Goal: Task Accomplishment & Management: Manage account settings

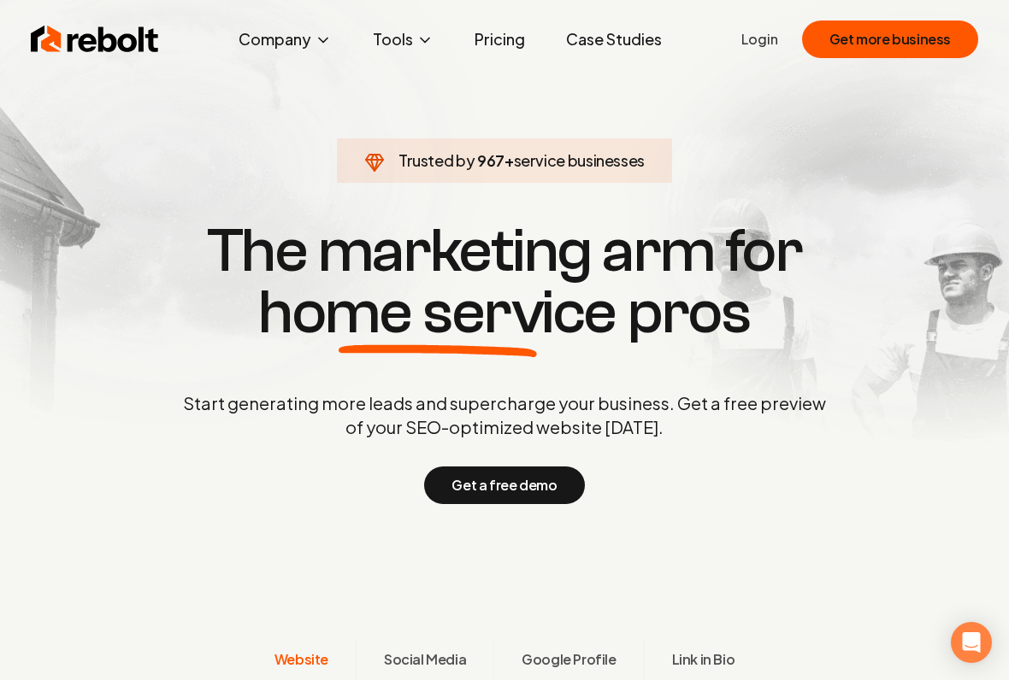
click at [772, 51] on ul "Login Get more business" at bounding box center [859, 40] width 237 height 38
click at [771, 46] on link "Login" at bounding box center [759, 39] width 37 height 21
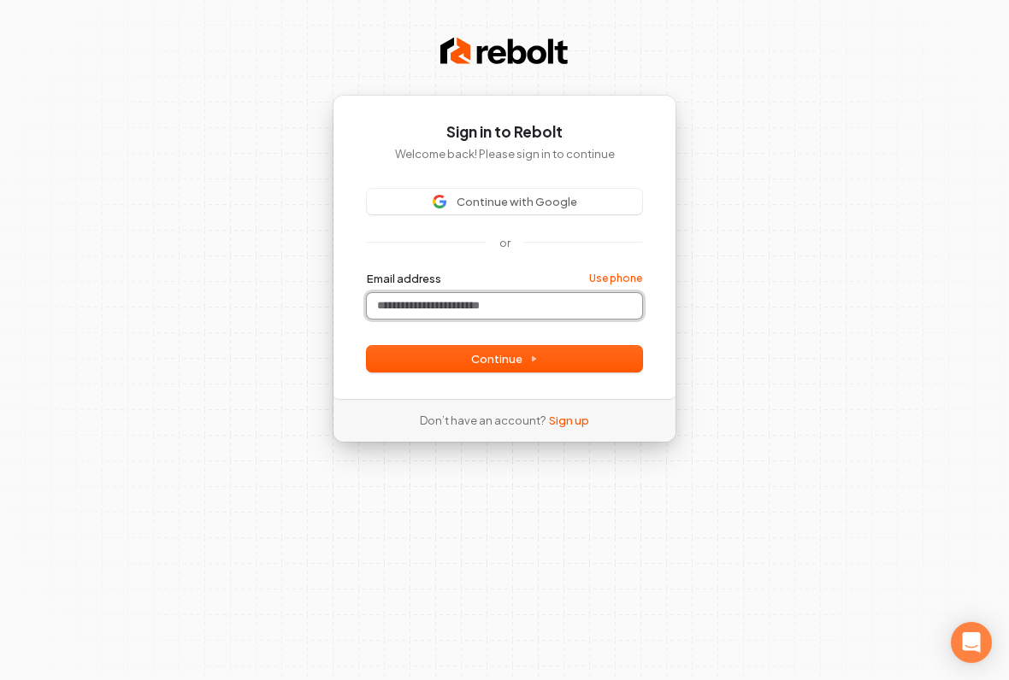
click at [563, 305] on input "Email address" at bounding box center [504, 306] width 275 height 26
type input "*"
click at [527, 382] on div "**********" at bounding box center [505, 247] width 344 height 304
click at [549, 367] on button "Continue" at bounding box center [504, 359] width 275 height 26
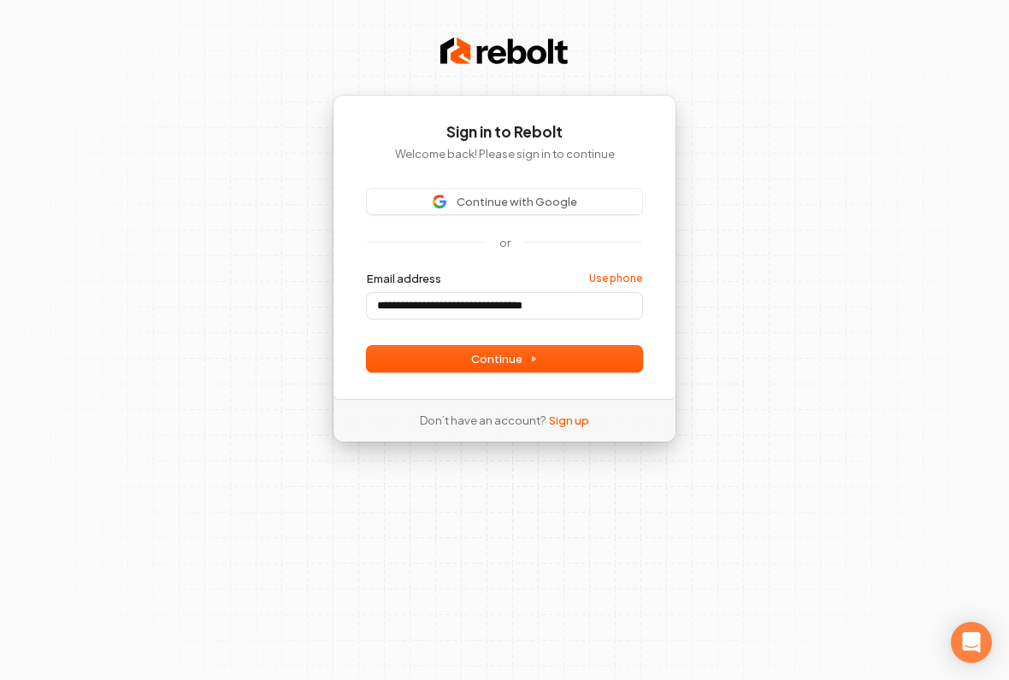
type input "**********"
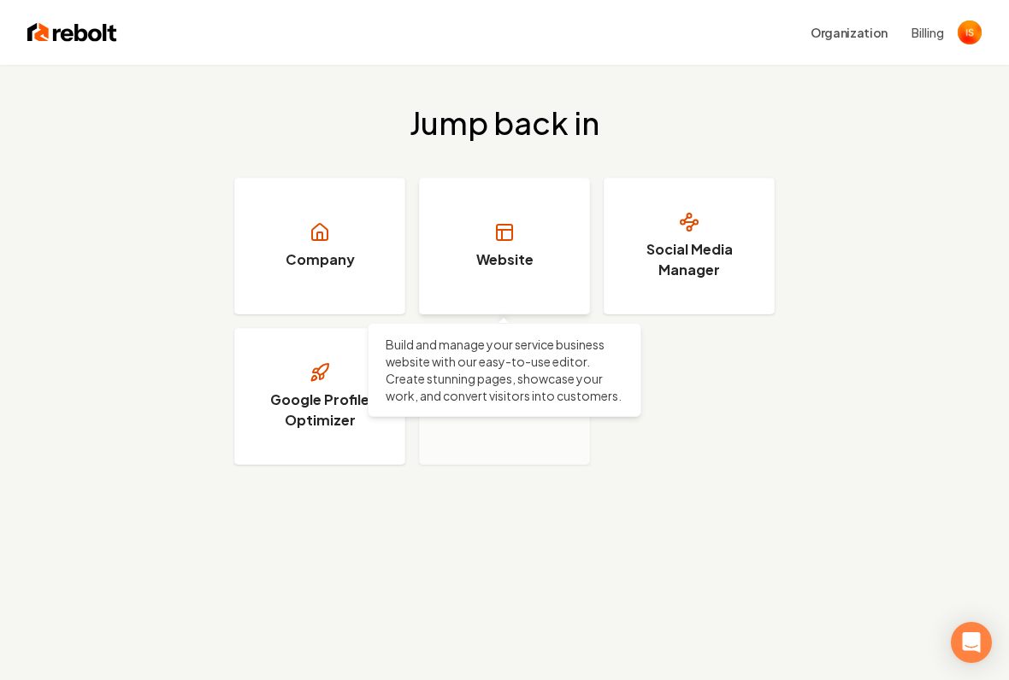
click at [572, 297] on link "Website" at bounding box center [504, 246] width 171 height 137
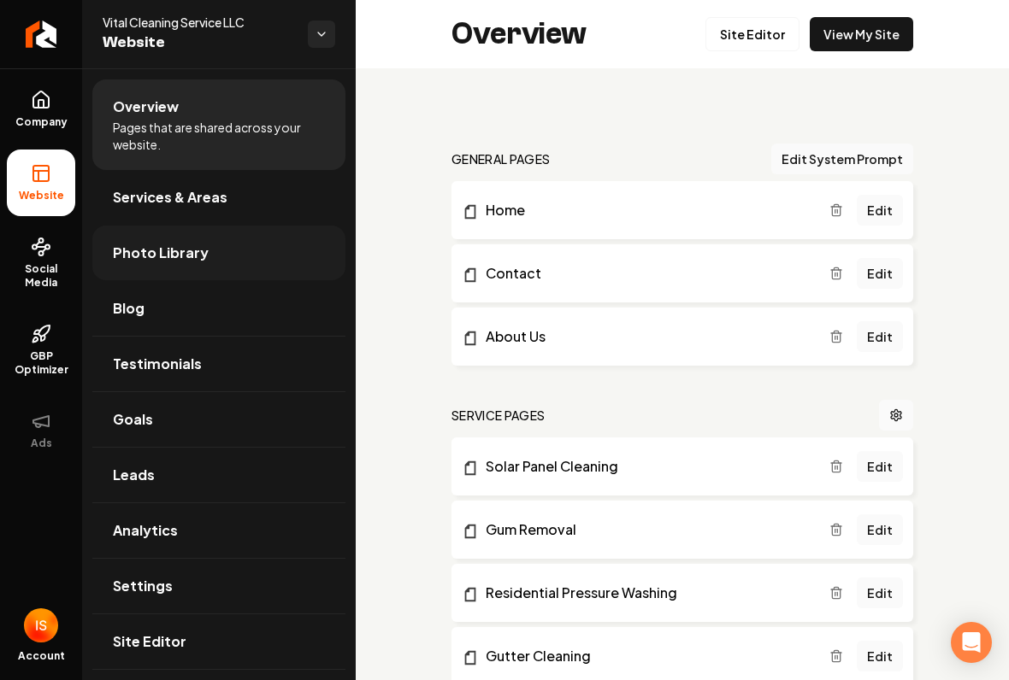
click at [245, 265] on link "Photo Library" at bounding box center [218, 253] width 253 height 55
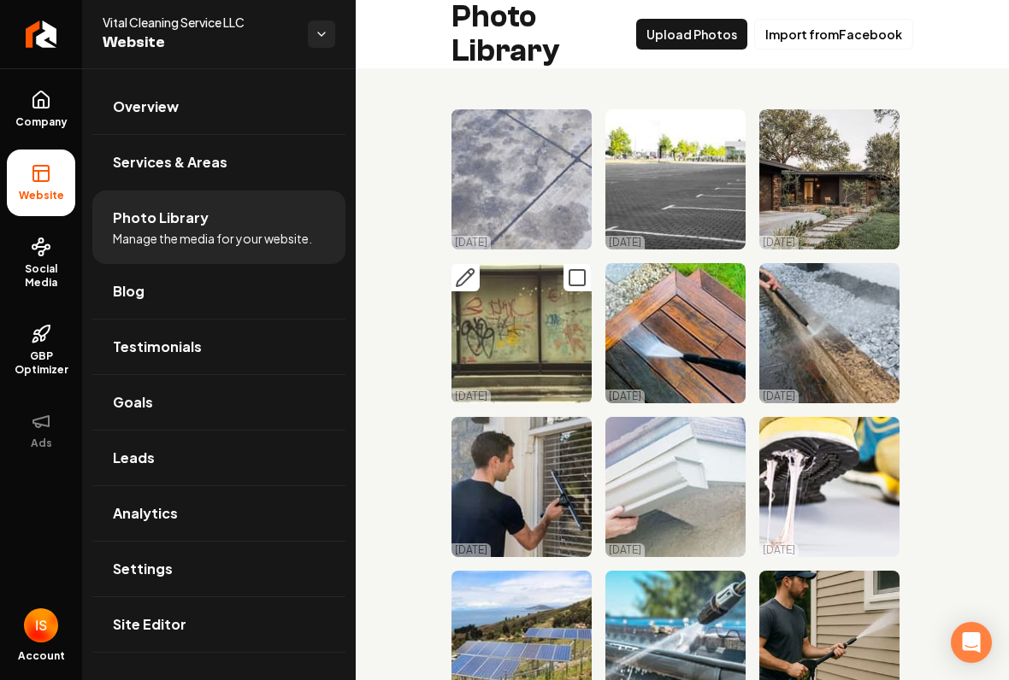
click at [474, 278] on icon "Main content area" at bounding box center [465, 278] width 21 height 21
click at [625, 125] on icon "Main content area" at bounding box center [619, 124] width 21 height 21
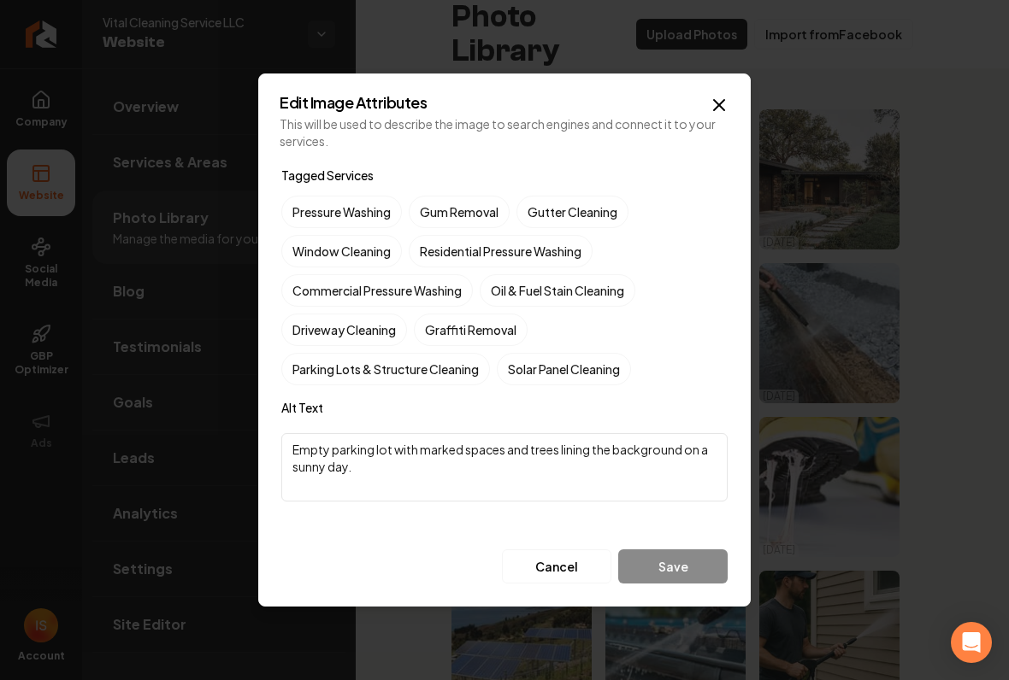
click at [609, 414] on label "Alt Text" at bounding box center [504, 407] width 446 height 17
click at [369, 105] on h2 "Edit Image Attributes" at bounding box center [505, 102] width 450 height 15
click at [734, 98] on div "Edit Image Attributes This will be used to describe the image to search engines…" at bounding box center [504, 340] width 492 height 533
click at [723, 111] on icon "button" at bounding box center [719, 105] width 21 height 21
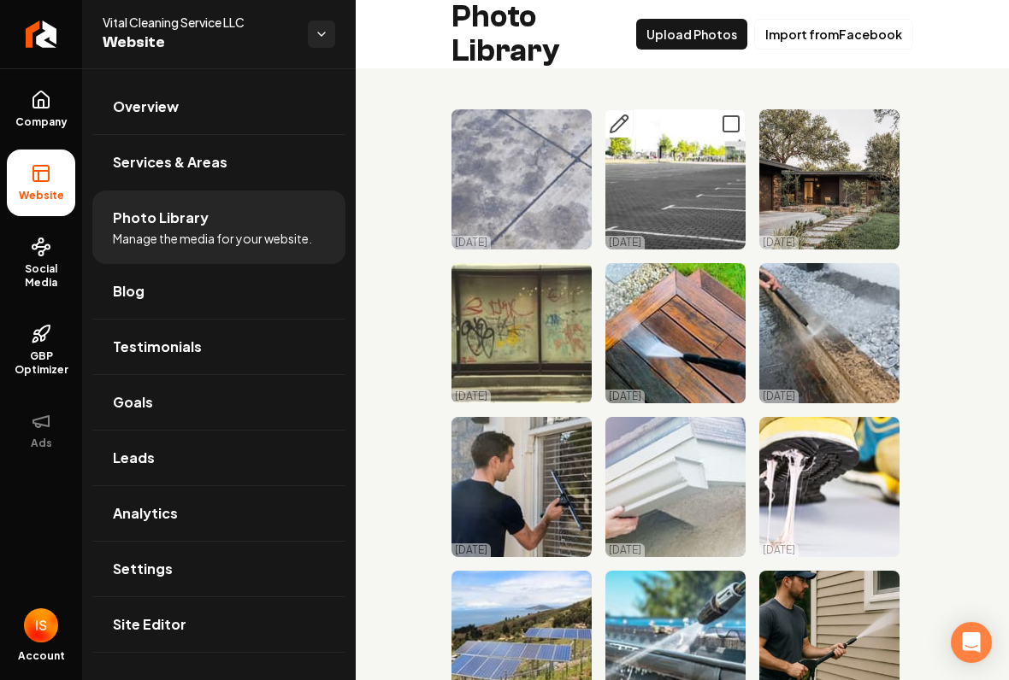
click at [729, 131] on rect "Main content area" at bounding box center [730, 123] width 15 height 15
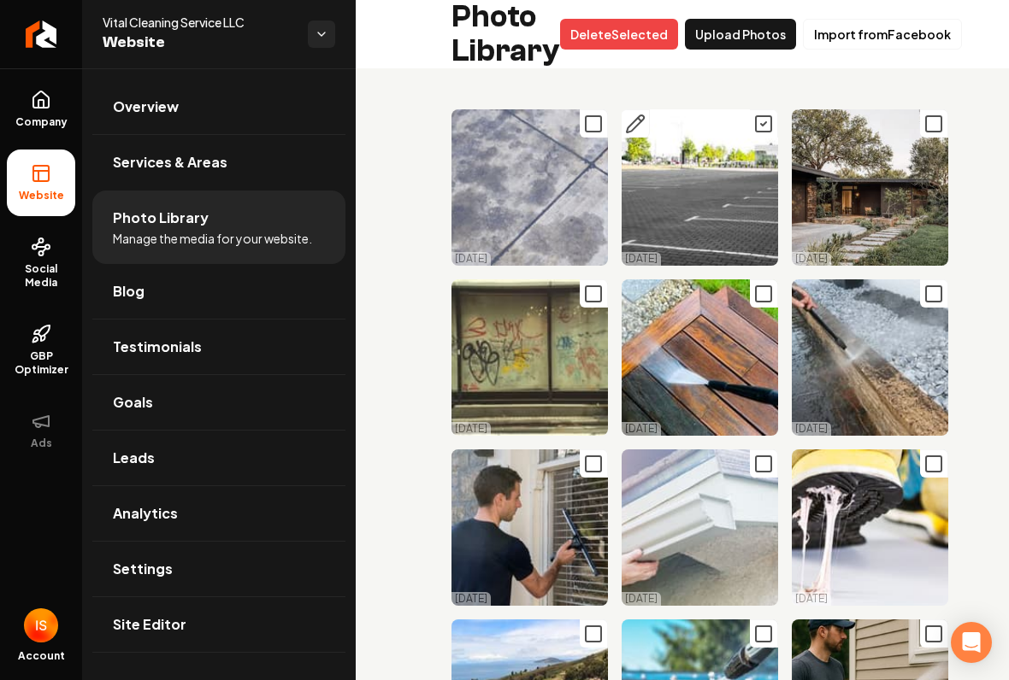
click at [753, 129] on icon "Main content area" at bounding box center [763, 124] width 21 height 21
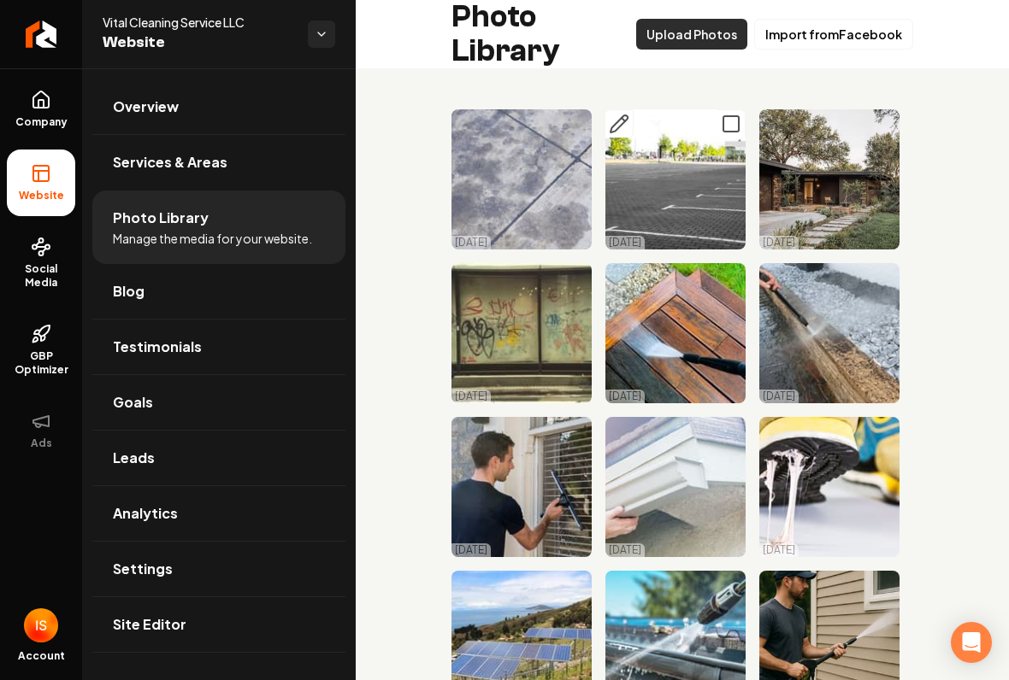
click at [708, 38] on button "Upload Photos" at bounding box center [691, 34] width 111 height 31
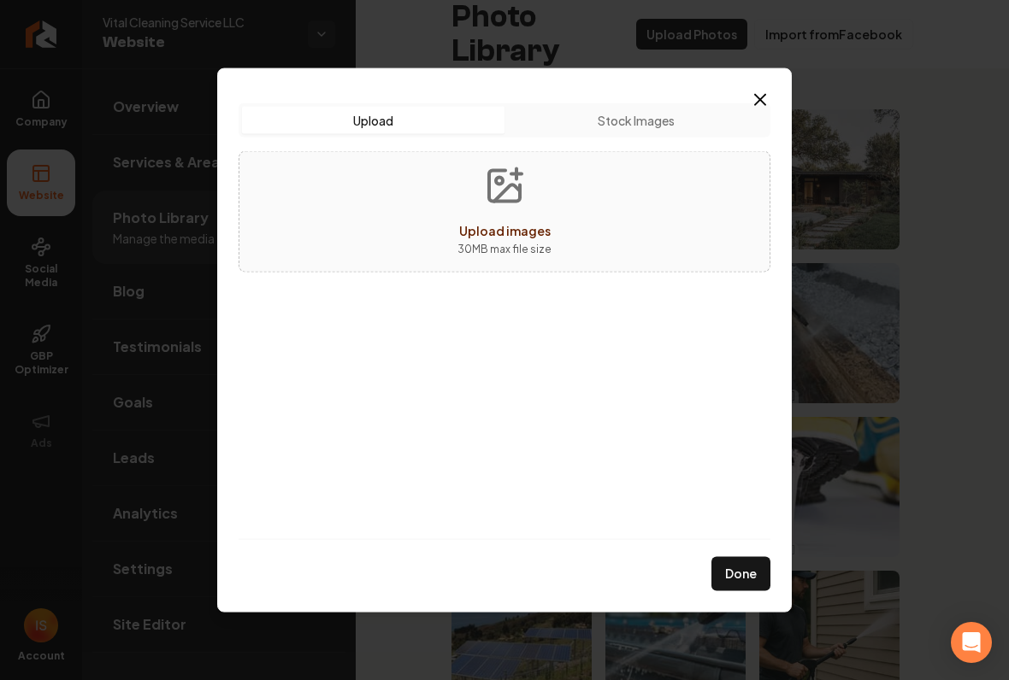
click at [662, 115] on button "Stock Images" at bounding box center [635, 120] width 262 height 27
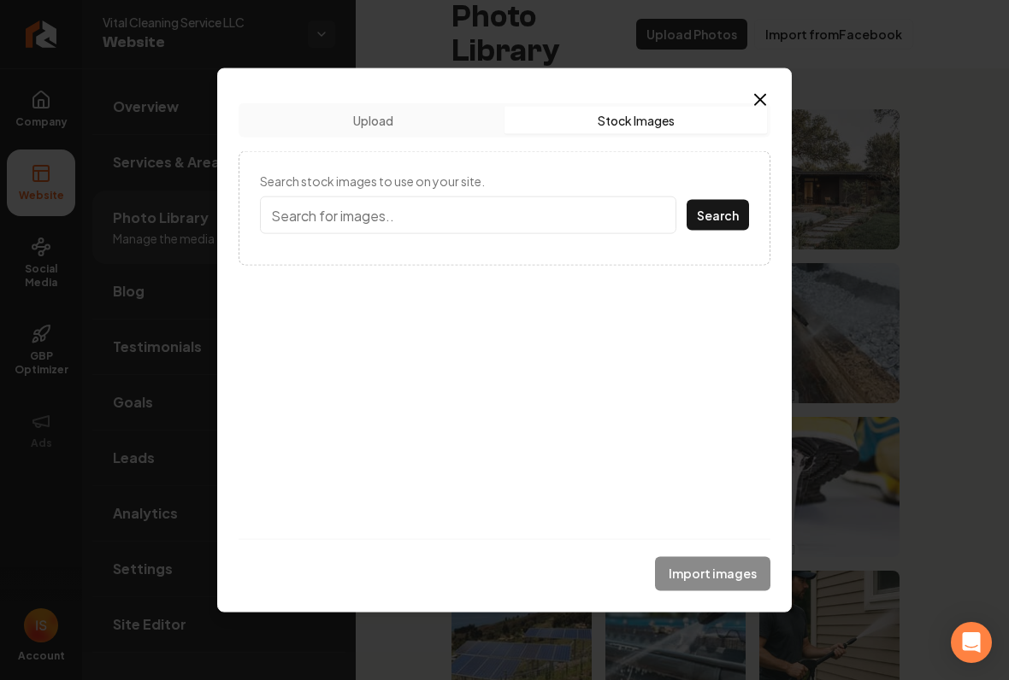
click at [570, 205] on input "Search stock images to use on your site." at bounding box center [468, 216] width 416 height 38
type input "G"
click at [439, 127] on button "Upload" at bounding box center [373, 120] width 262 height 27
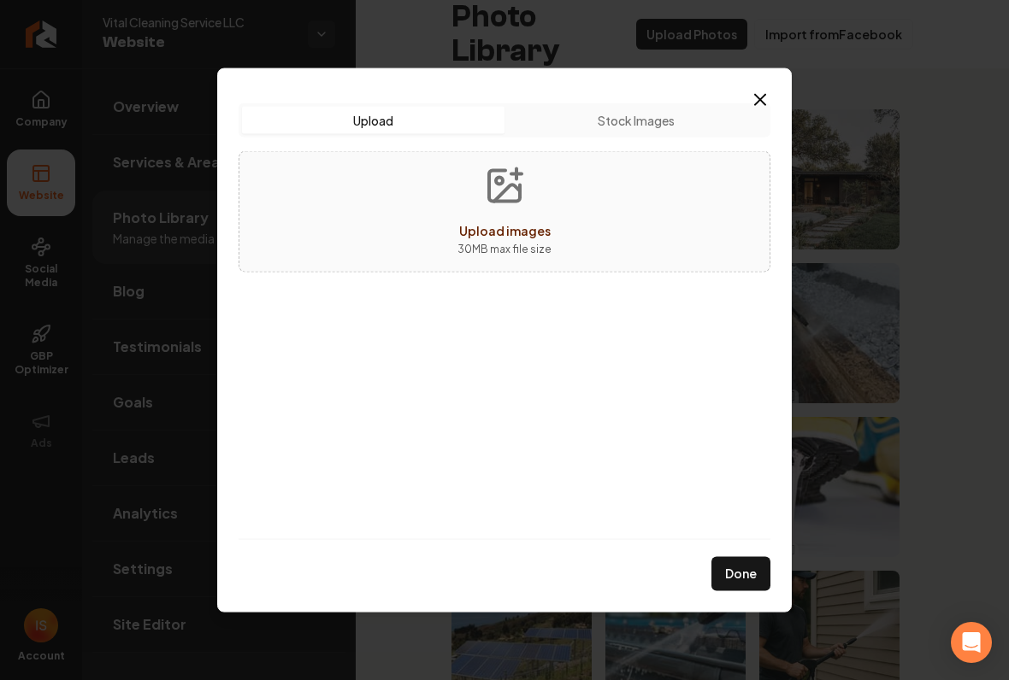
click at [521, 256] on p "30 MB max file size" at bounding box center [504, 249] width 94 height 17
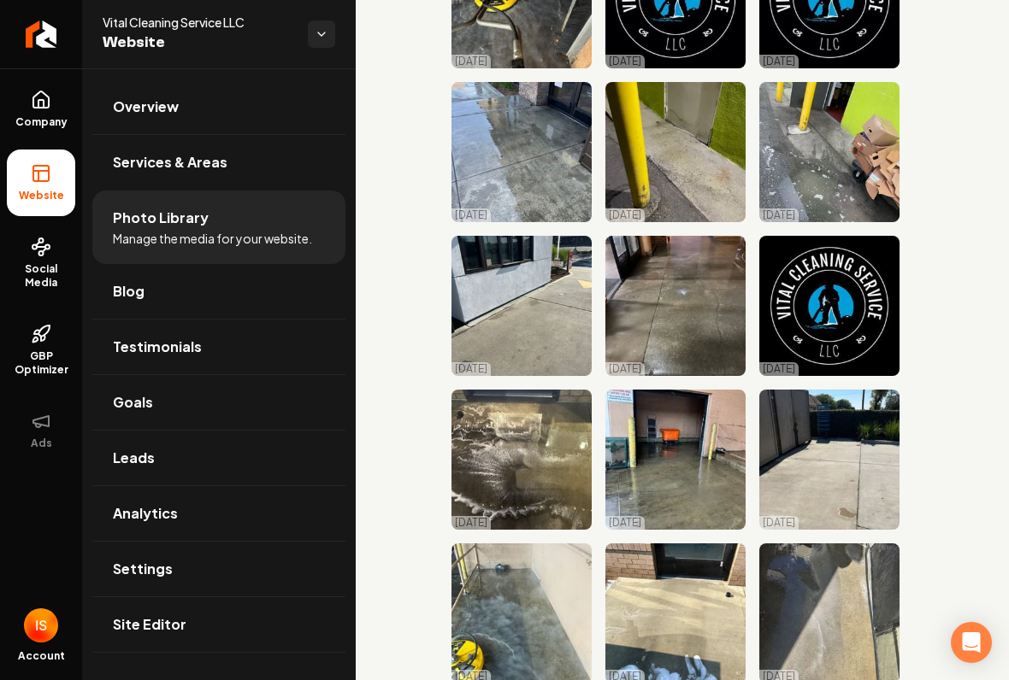
scroll to position [813, 0]
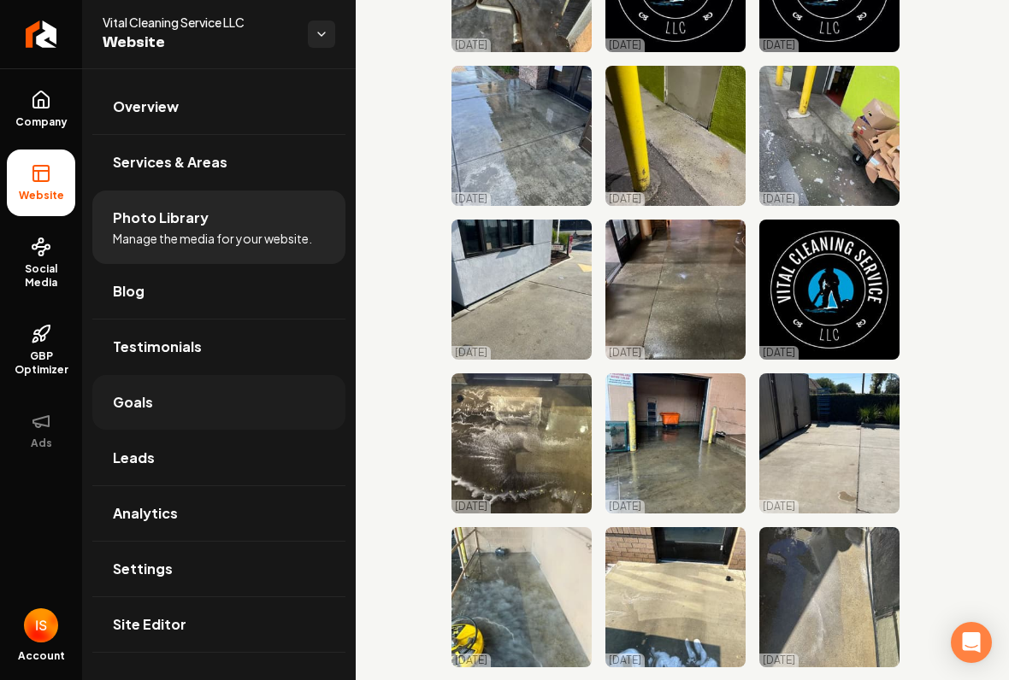
click at [256, 408] on link "Goals" at bounding box center [218, 402] width 253 height 55
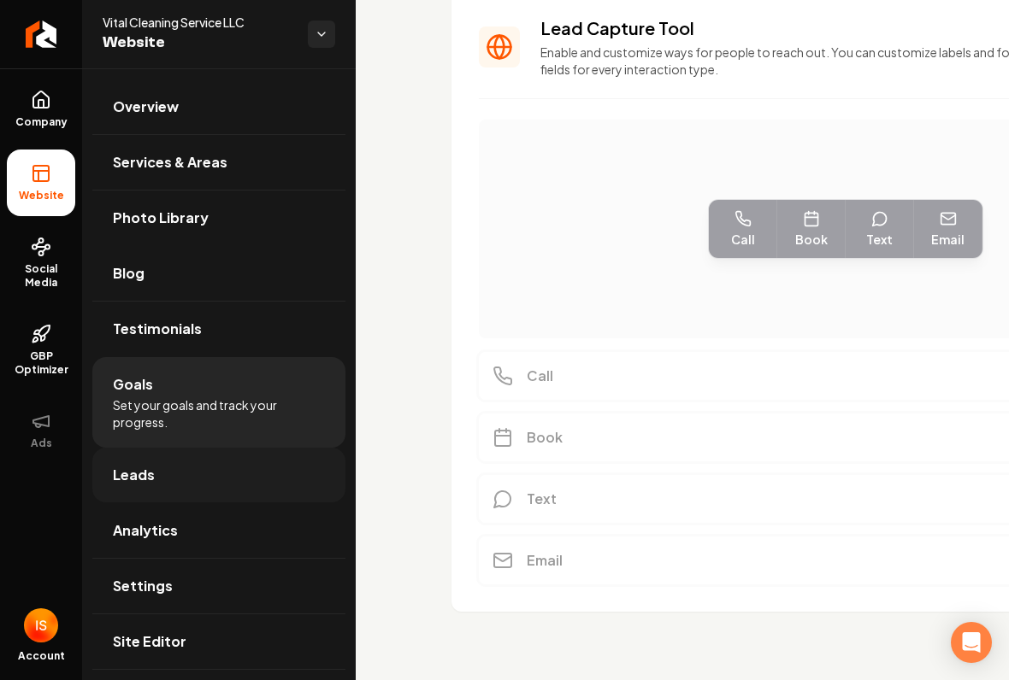
scroll to position [433, 0]
click at [279, 455] on link "Leads" at bounding box center [218, 475] width 253 height 55
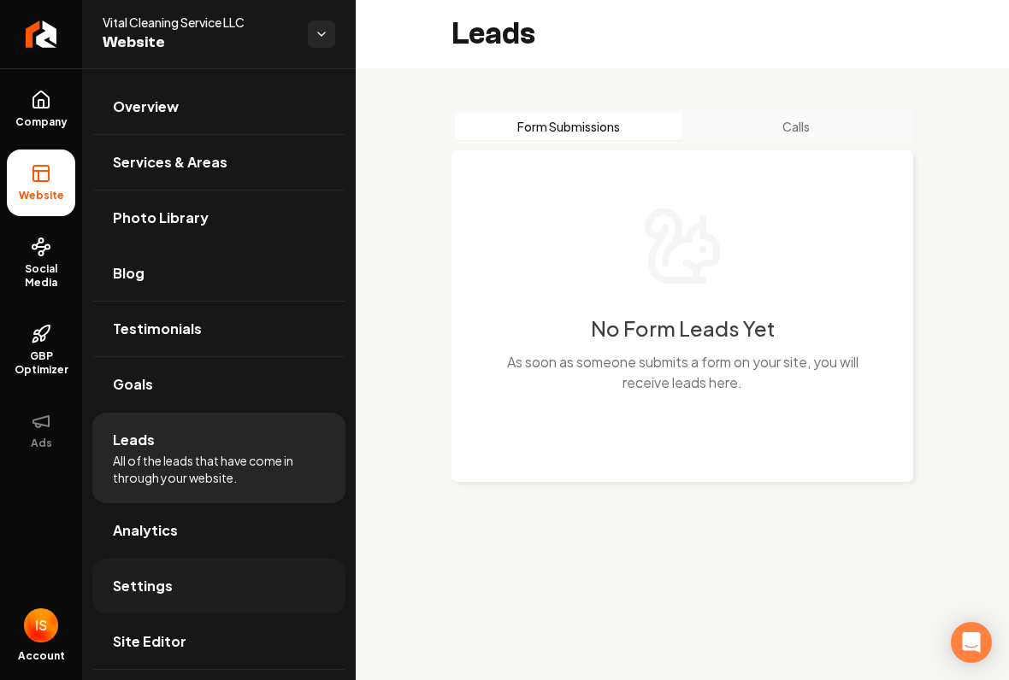
click at [268, 580] on link "Settings" at bounding box center [218, 586] width 253 height 55
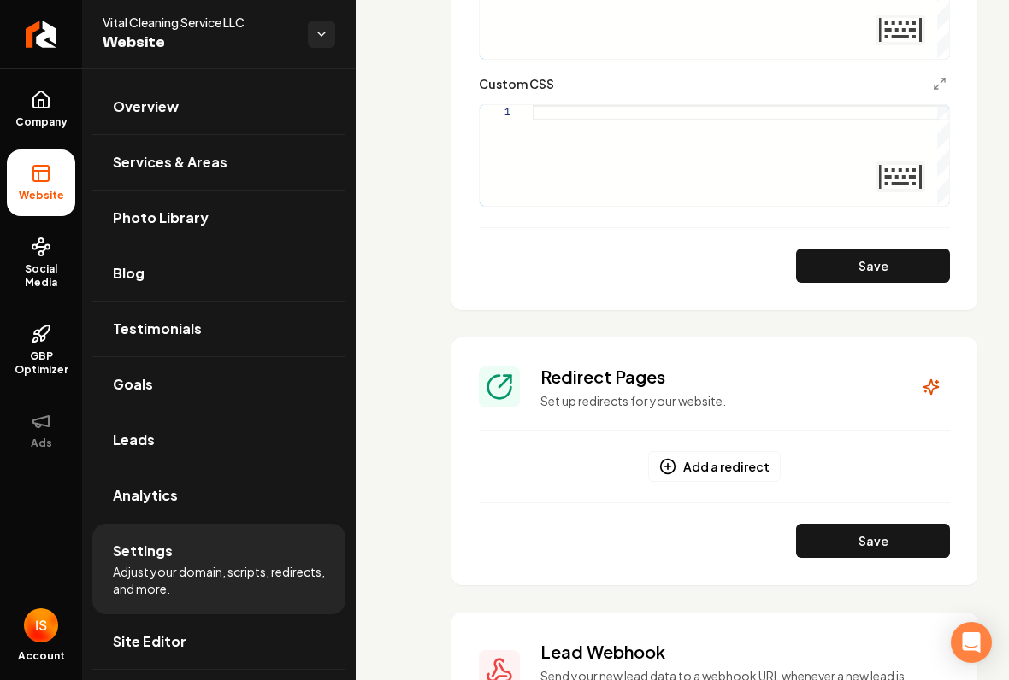
scroll to position [2018, 0]
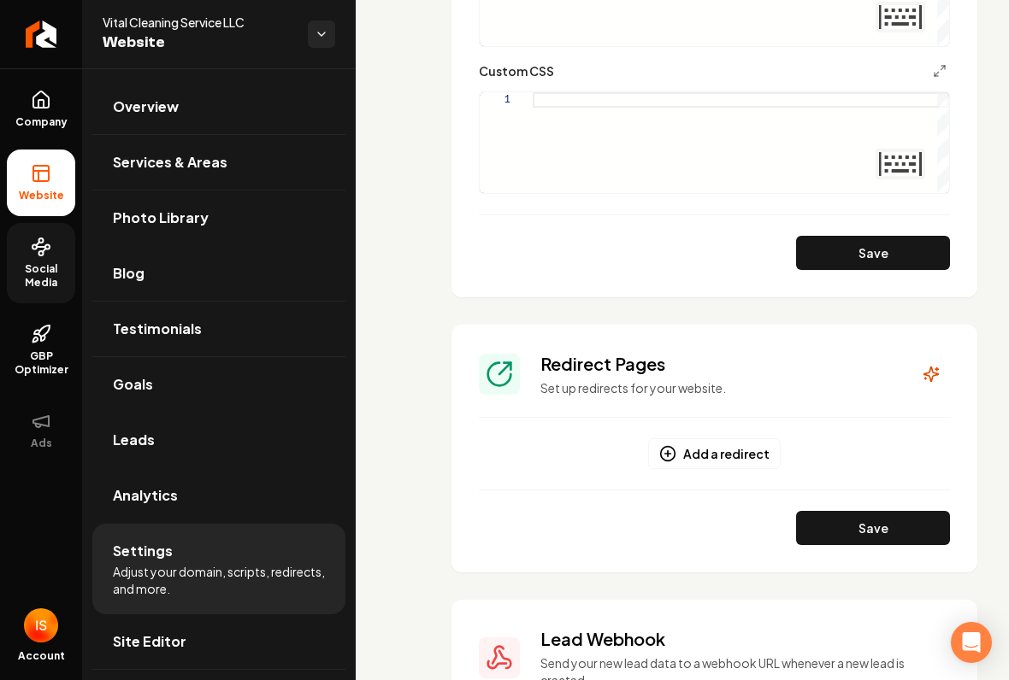
click at [74, 274] on span "Social Media" at bounding box center [41, 275] width 68 height 27
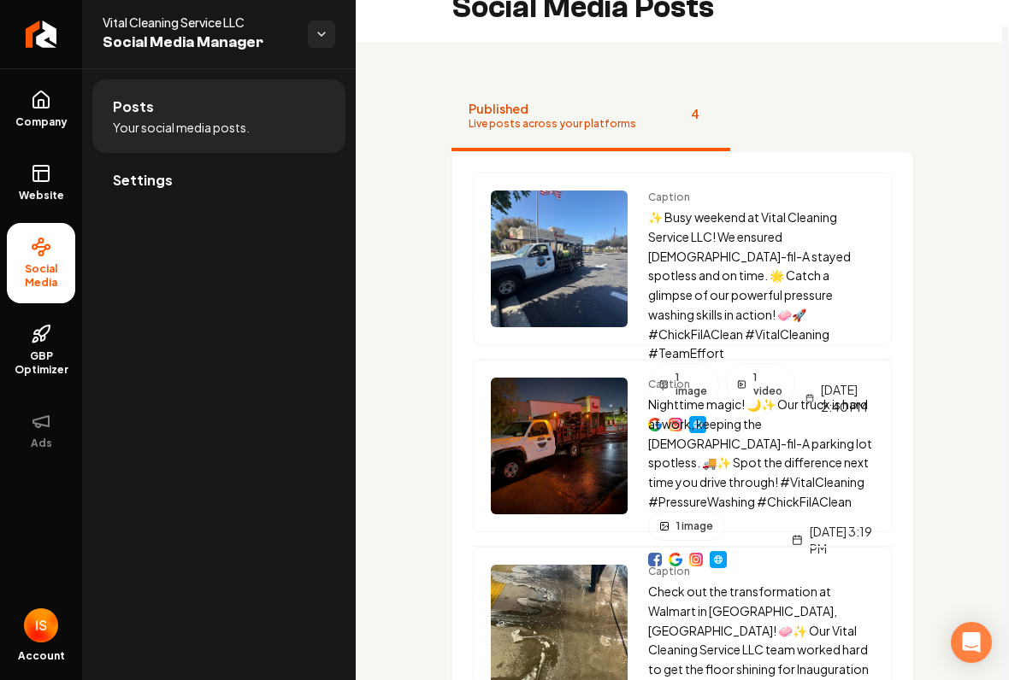
scroll to position [26, 0]
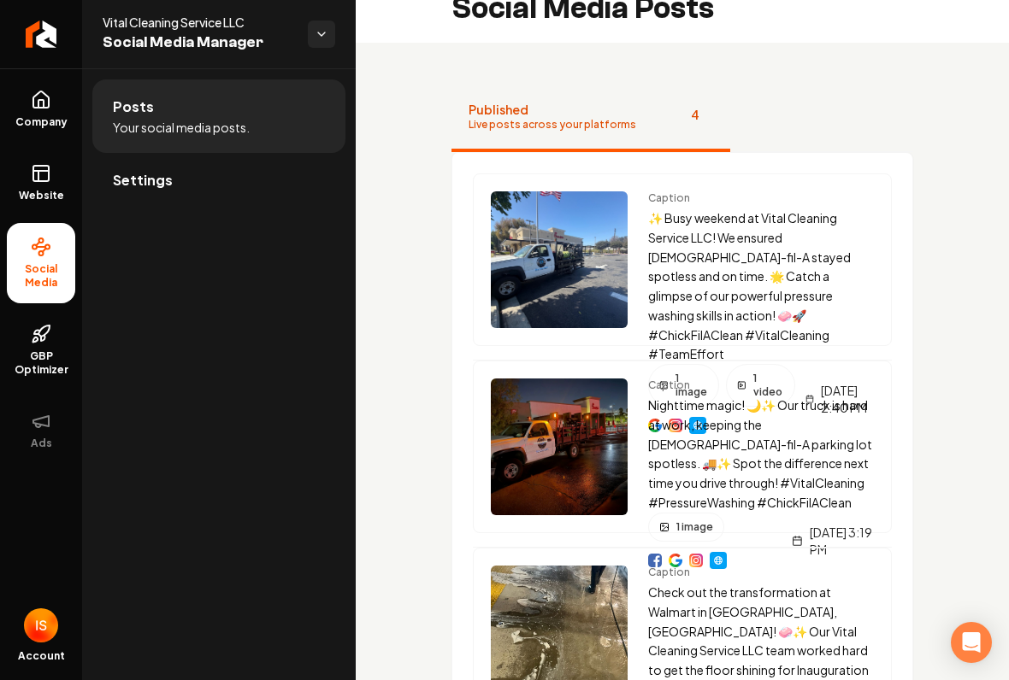
click at [30, 147] on ul "Company Website Social Media GBP Optimizer Ads" at bounding box center [41, 269] width 82 height 403
click at [36, 124] on span "Company" at bounding box center [42, 122] width 66 height 14
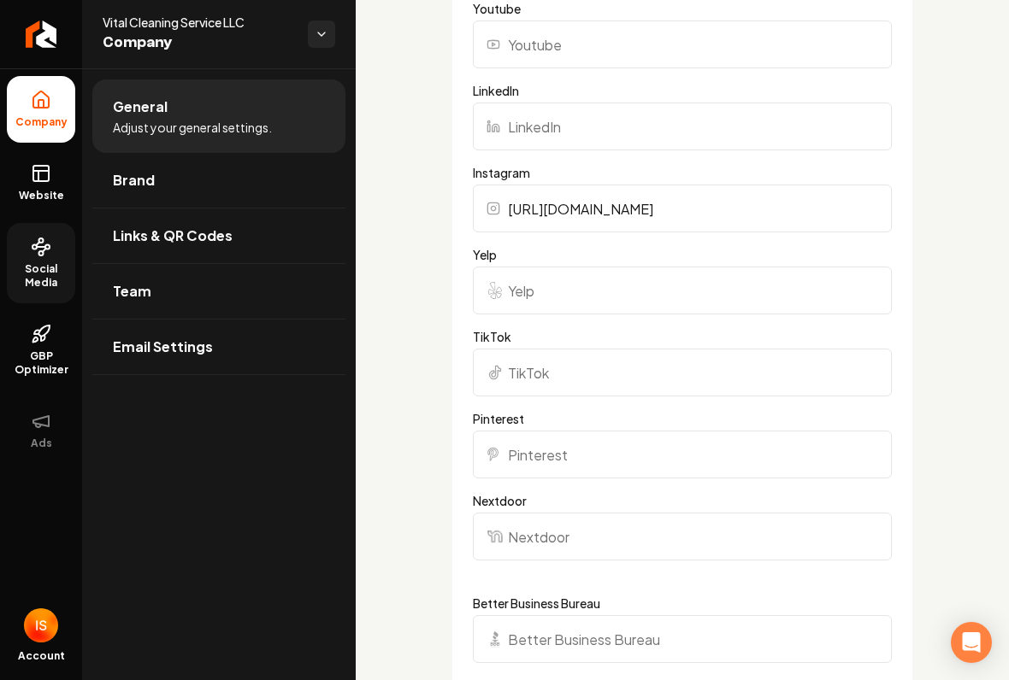
scroll to position [1891, 0]
